Goal: Transaction & Acquisition: Purchase product/service

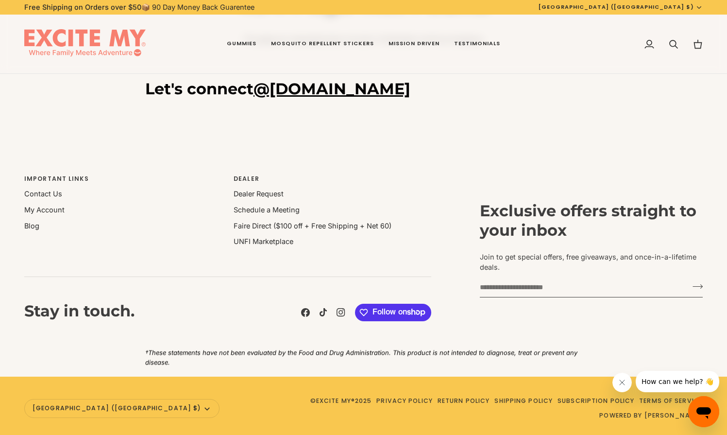
scroll to position [109, 0]
